Goal: Check status: Check status

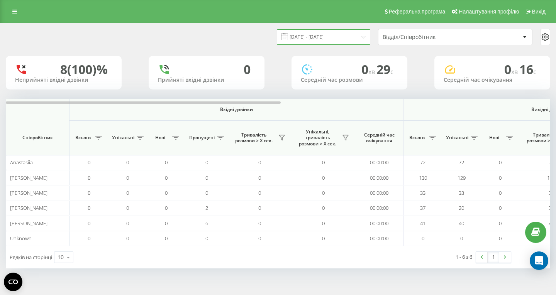
click at [338, 38] on input "[DATE] - [DATE]" at bounding box center [323, 36] width 93 height 15
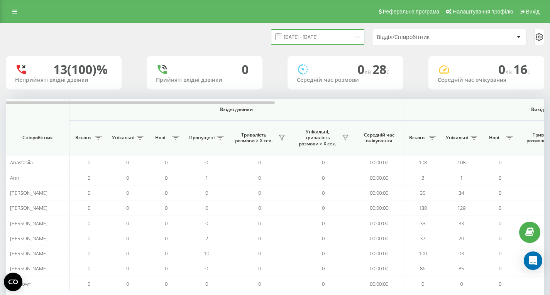
click at [327, 37] on input "[DATE] - [DATE]" at bounding box center [317, 36] width 93 height 15
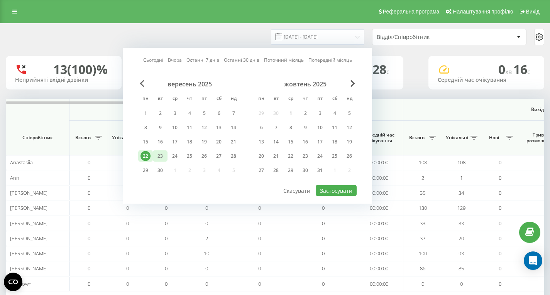
click at [154, 154] on div "23" at bounding box center [160, 156] width 15 height 12
click at [145, 153] on div "22" at bounding box center [145, 156] width 10 height 10
click at [143, 113] on div "1" at bounding box center [145, 113] width 10 height 10
click at [164, 161] on div "23" at bounding box center [160, 156] width 15 height 12
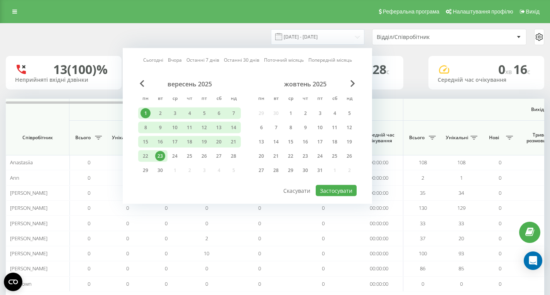
click at [340, 196] on div "Сьогодні Вчора Останні 7 днів Останні 30 днів Поточний місяць Попередній місяць…" at bounding box center [247, 126] width 249 height 156
click at [341, 194] on button "Застосувати" at bounding box center [336, 190] width 41 height 11
type input "01.09.2025 - 23.09.2025"
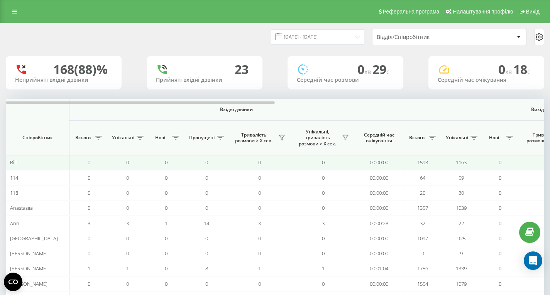
scroll to position [49, 0]
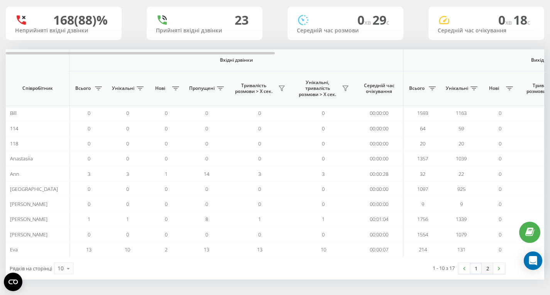
click at [487, 271] on link "2" at bounding box center [487, 268] width 12 height 11
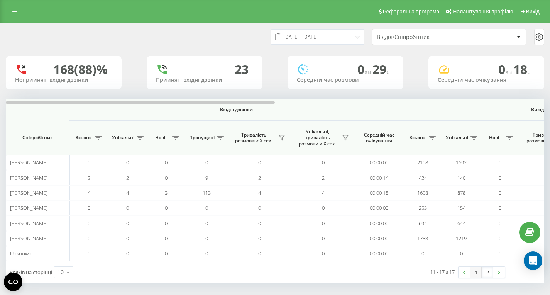
click at [476, 270] on link "1" at bounding box center [476, 272] width 12 height 11
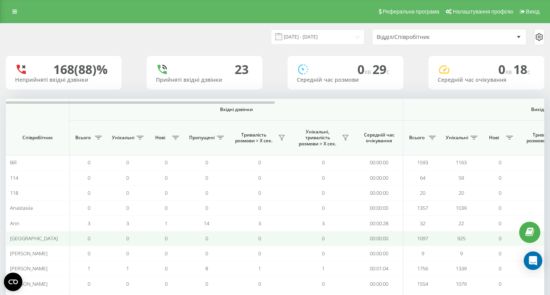
scroll to position [49, 0]
